Goal: Information Seeking & Learning: Find specific page/section

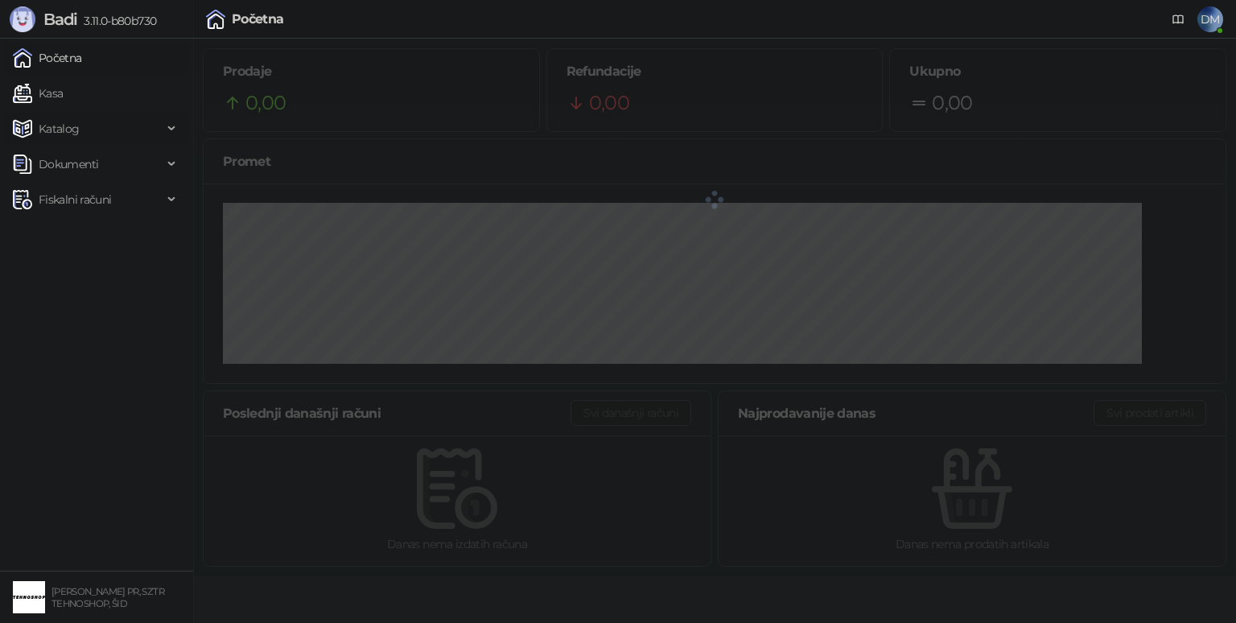
click at [105, 129] on span "Katalog" at bounding box center [88, 129] width 150 height 32
click at [61, 128] on span "Katalog" at bounding box center [59, 129] width 41 height 32
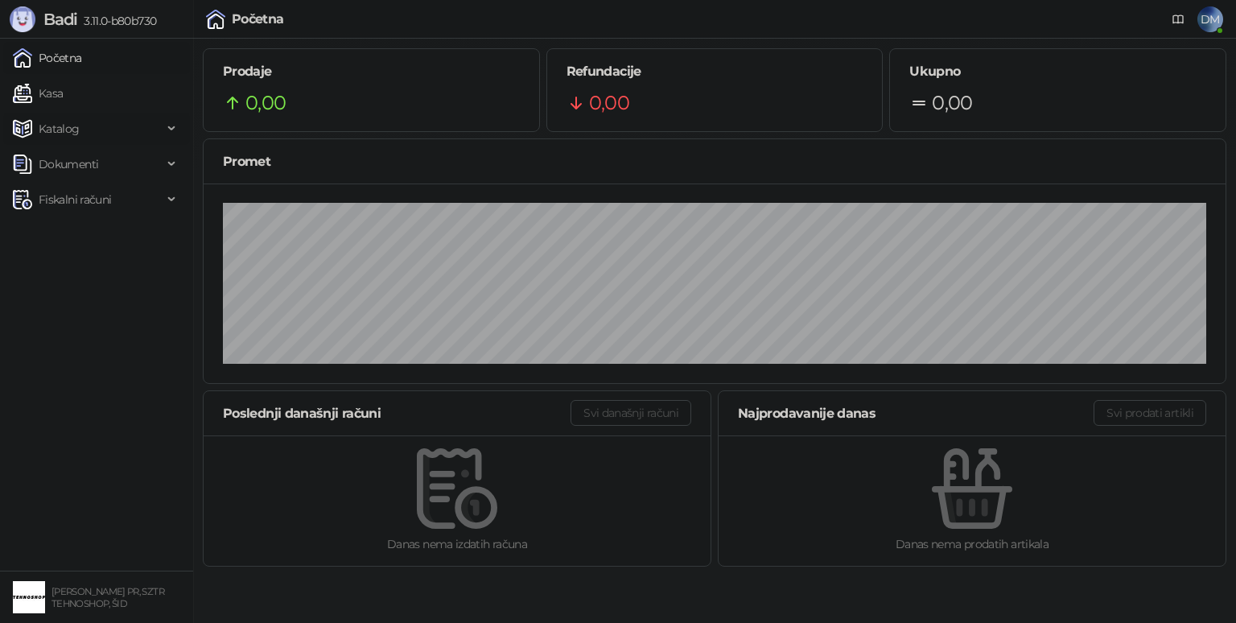
click at [61, 128] on span "Katalog" at bounding box center [59, 129] width 41 height 32
click at [65, 225] on link "Artikli" at bounding box center [47, 235] width 56 height 32
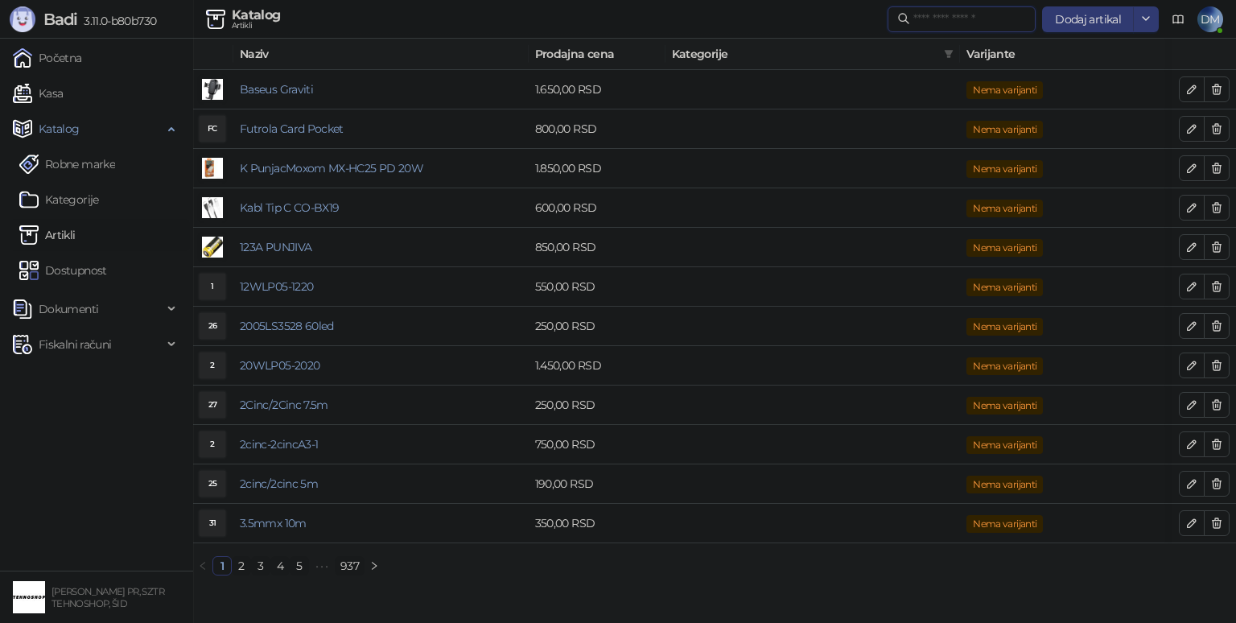
click at [946, 10] on input "text" at bounding box center [969, 19] width 113 height 18
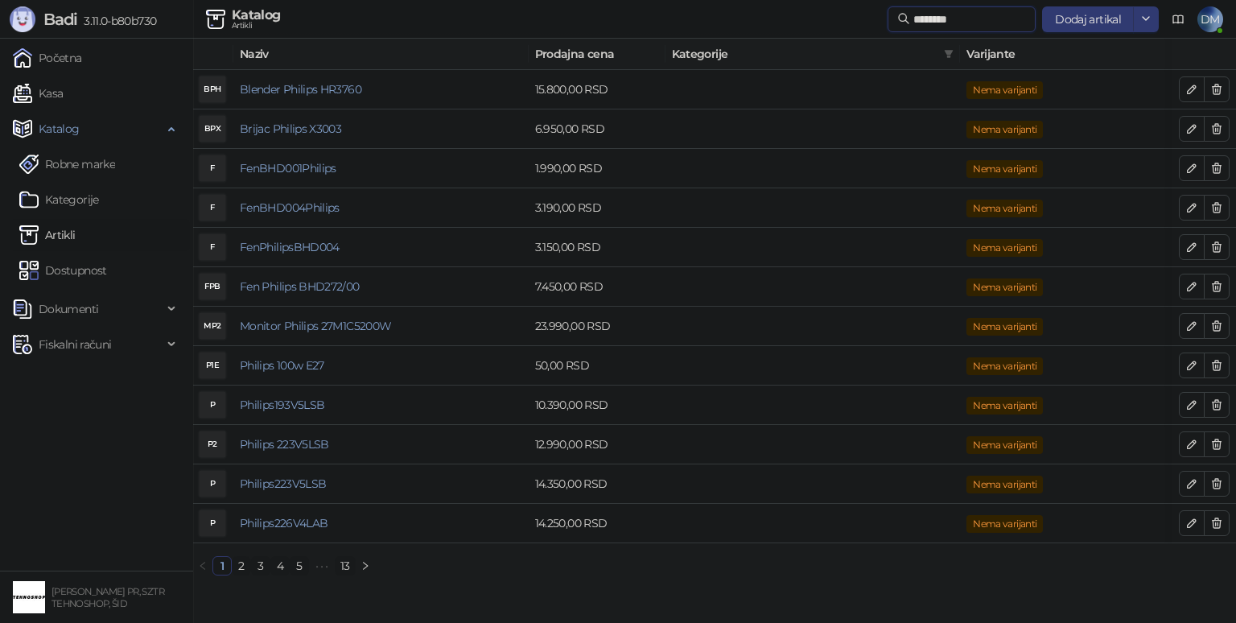
type input "*******"
click at [238, 575] on link "2" at bounding box center [242, 566] width 18 height 18
click at [254, 575] on link "3" at bounding box center [261, 566] width 18 height 18
click at [229, 575] on link "1" at bounding box center [222, 566] width 18 height 18
click at [242, 575] on link "2" at bounding box center [242, 566] width 18 height 18
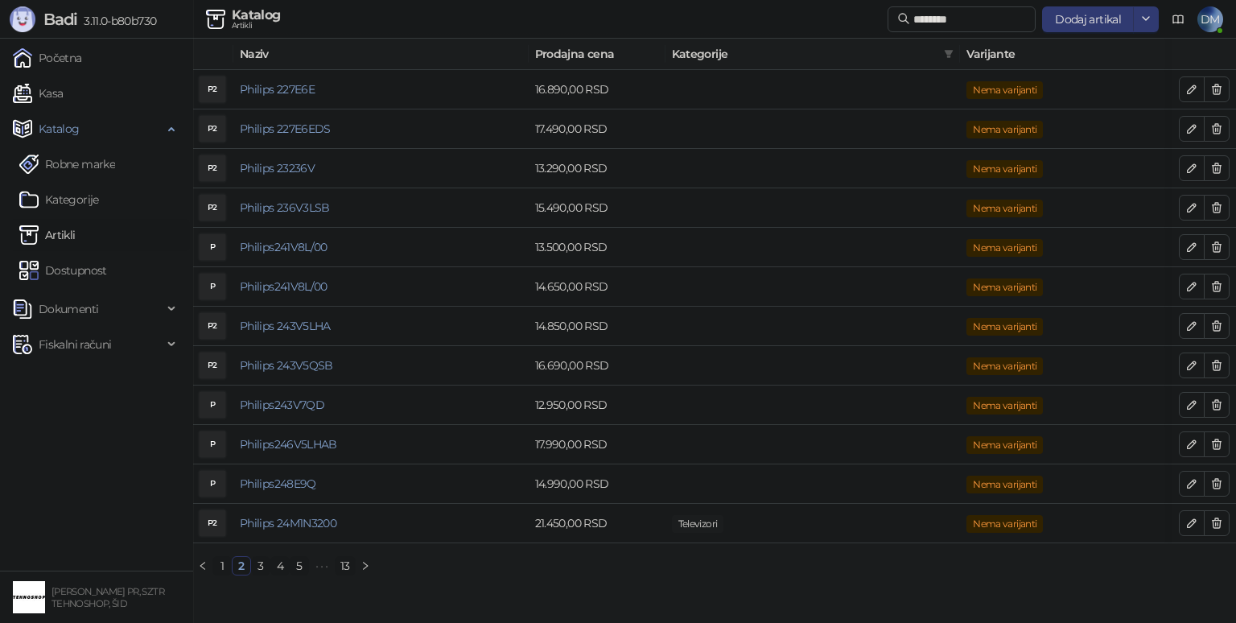
click at [261, 575] on link "3" at bounding box center [261, 566] width 18 height 18
